Goal: Task Accomplishment & Management: Use online tool/utility

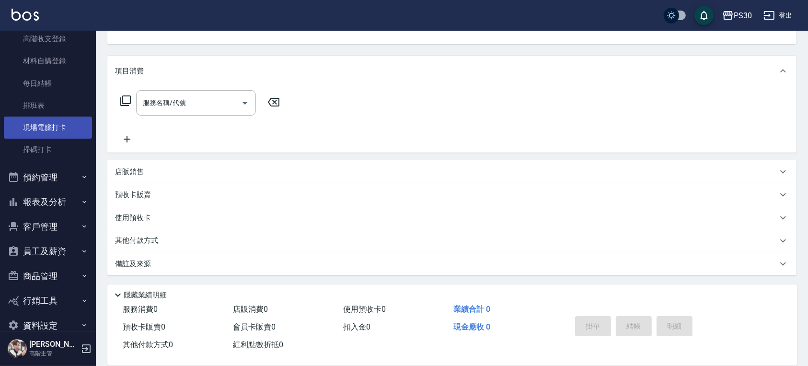
scroll to position [187, 0]
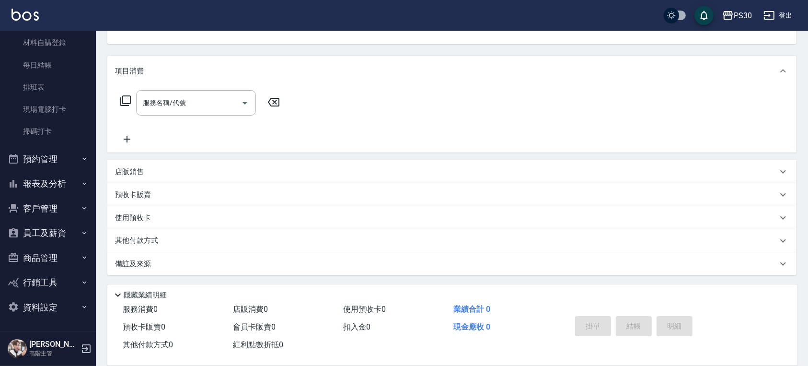
click at [64, 184] on button "報表及分析" at bounding box center [48, 183] width 88 height 25
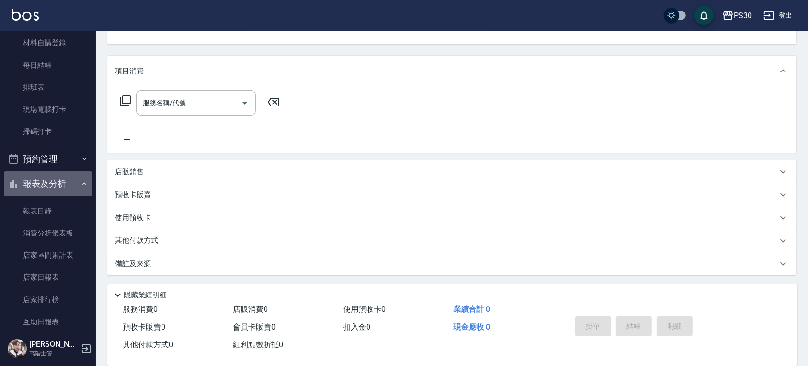
click at [64, 184] on button "報表及分析" at bounding box center [48, 183] width 88 height 25
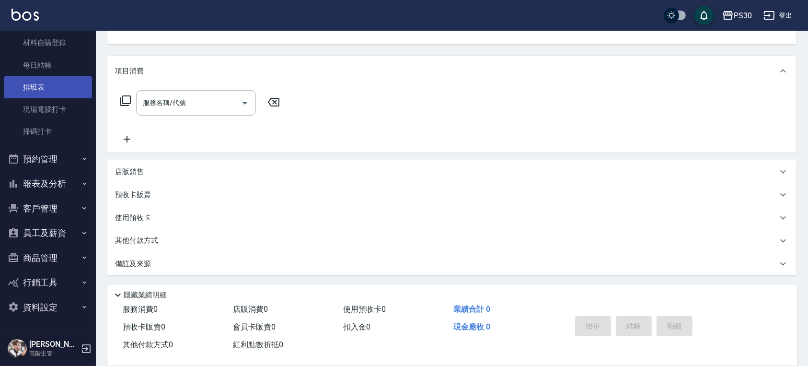
scroll to position [0, 0]
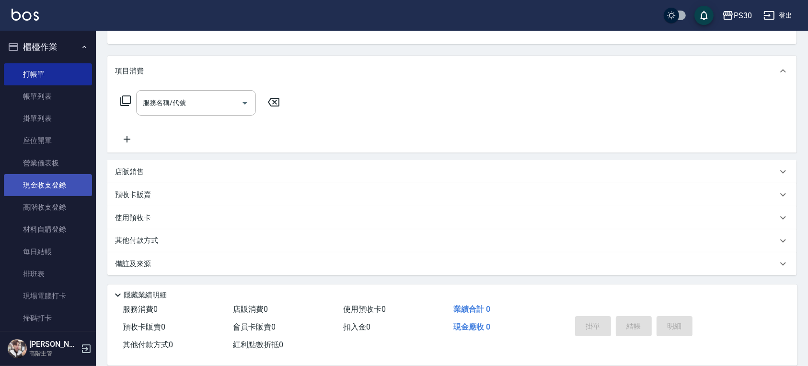
click at [58, 186] on link "現金收支登錄" at bounding box center [48, 185] width 88 height 22
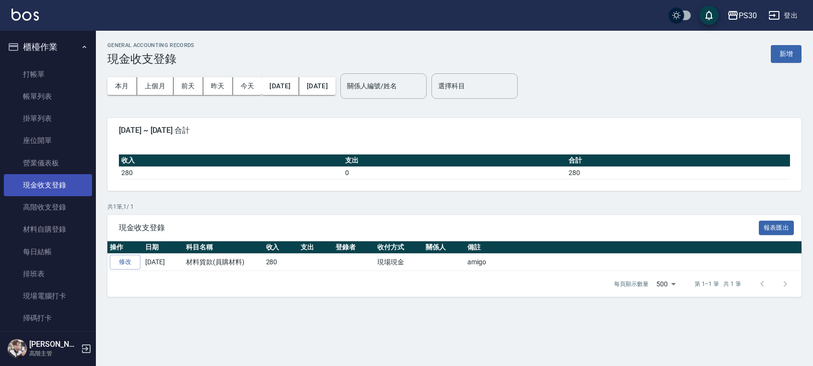
click at [61, 184] on link "現金收支登錄" at bounding box center [48, 185] width 88 height 22
click at [278, 81] on button "[DATE]" at bounding box center [280, 86] width 37 height 18
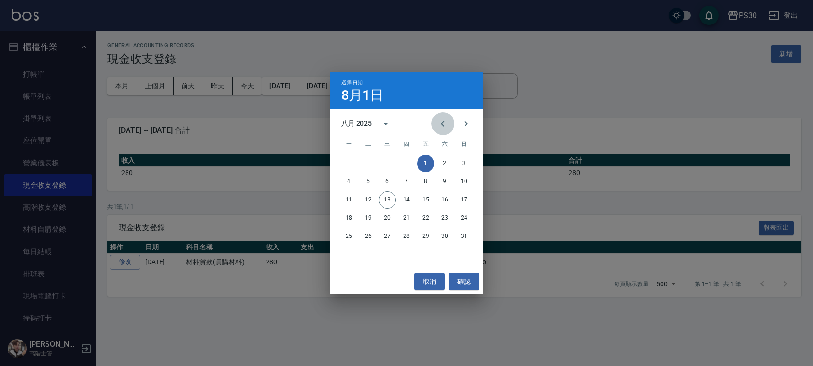
click at [434, 124] on button "Previous month" at bounding box center [442, 123] width 23 height 23
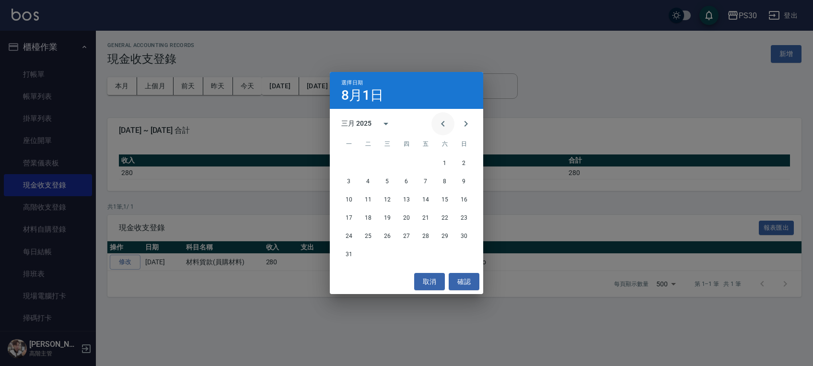
click at [438, 123] on icon "Previous month" at bounding box center [443, 124] width 12 height 12
click at [379, 161] on button "1" at bounding box center [387, 163] width 17 height 17
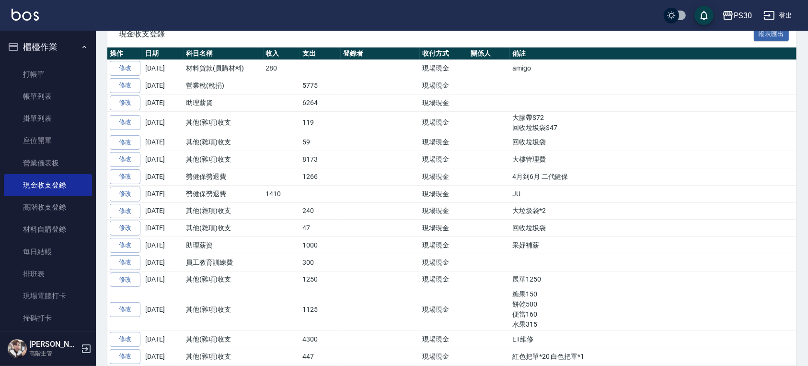
scroll to position [192, 0]
